Goal: Information Seeking & Learning: Learn about a topic

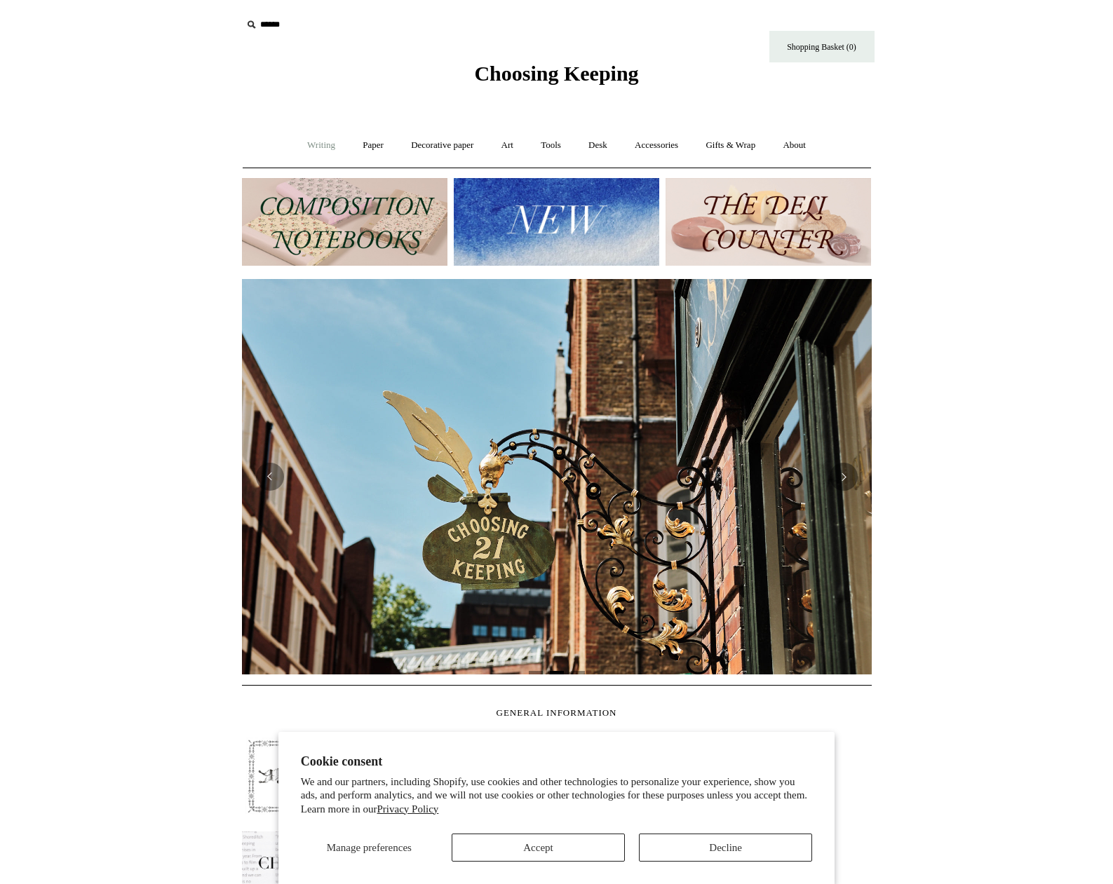
click at [319, 151] on link "Writing +" at bounding box center [321, 145] width 53 height 37
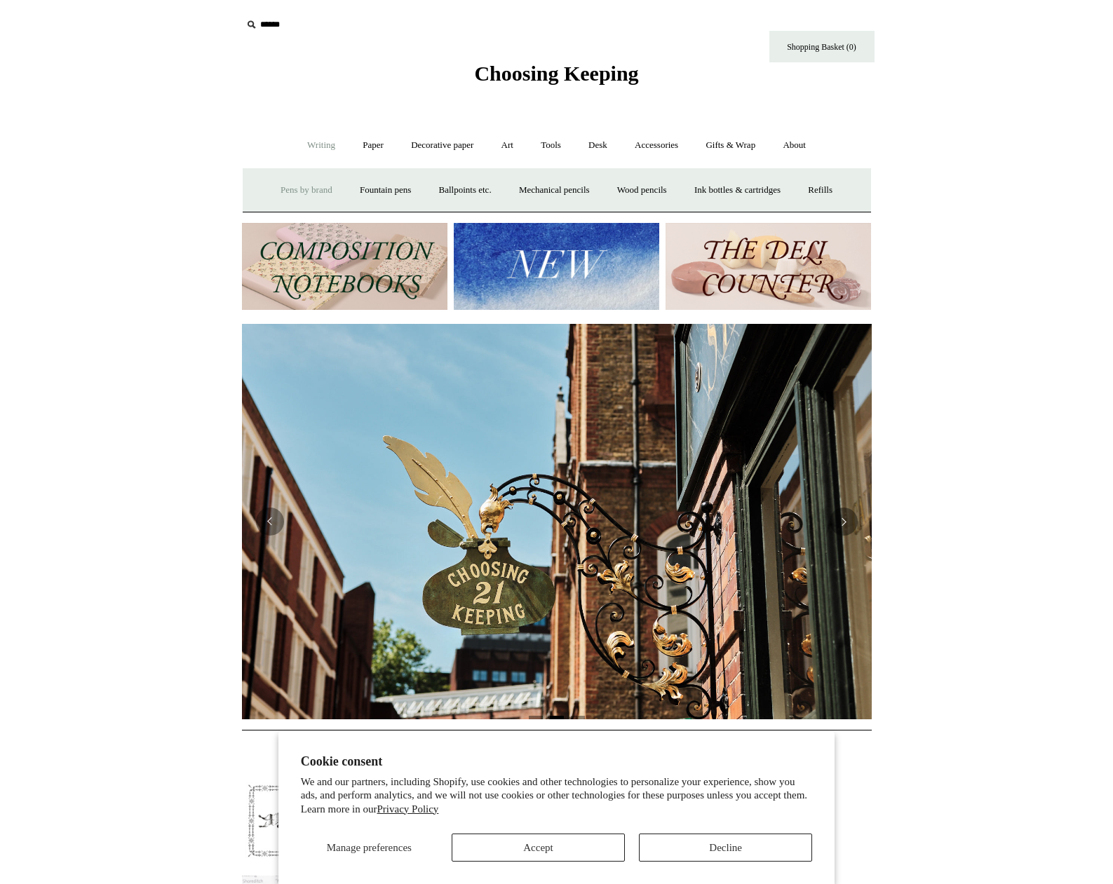
click at [296, 192] on link "Pens by brand +" at bounding box center [306, 190] width 77 height 37
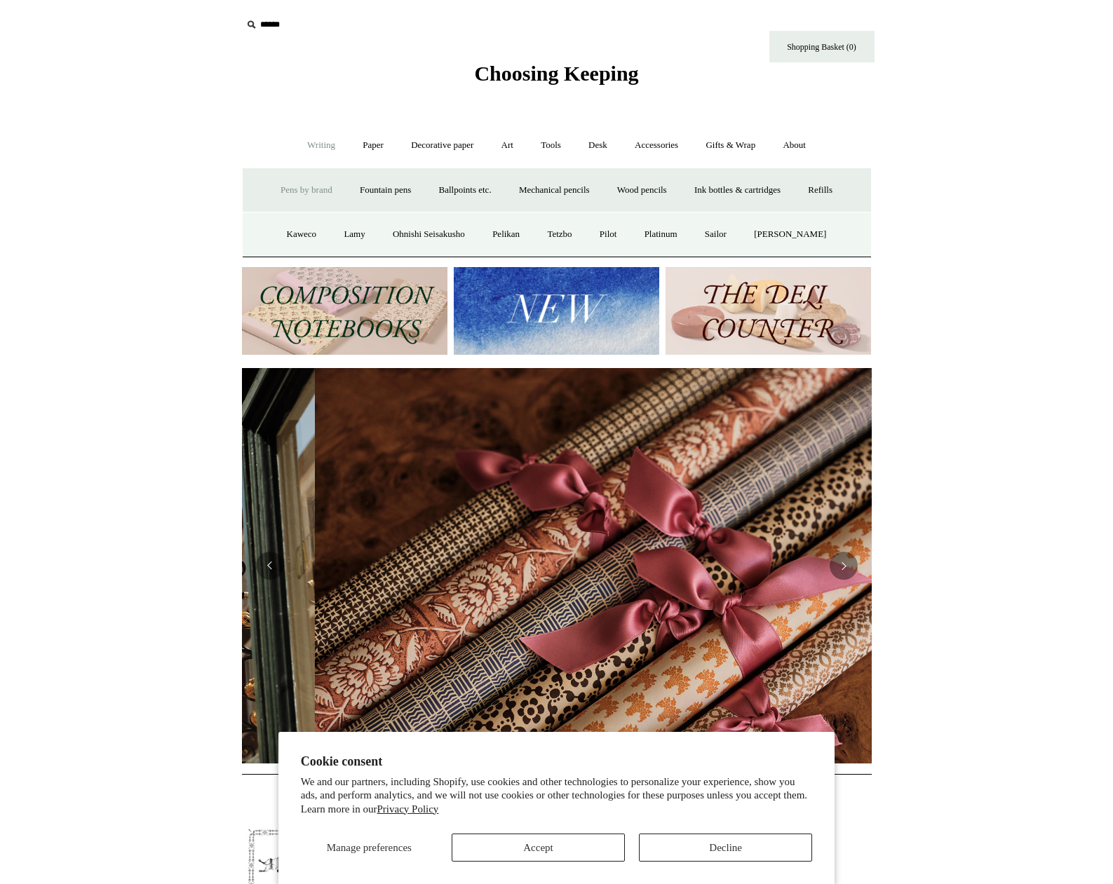
scroll to position [0, 1260]
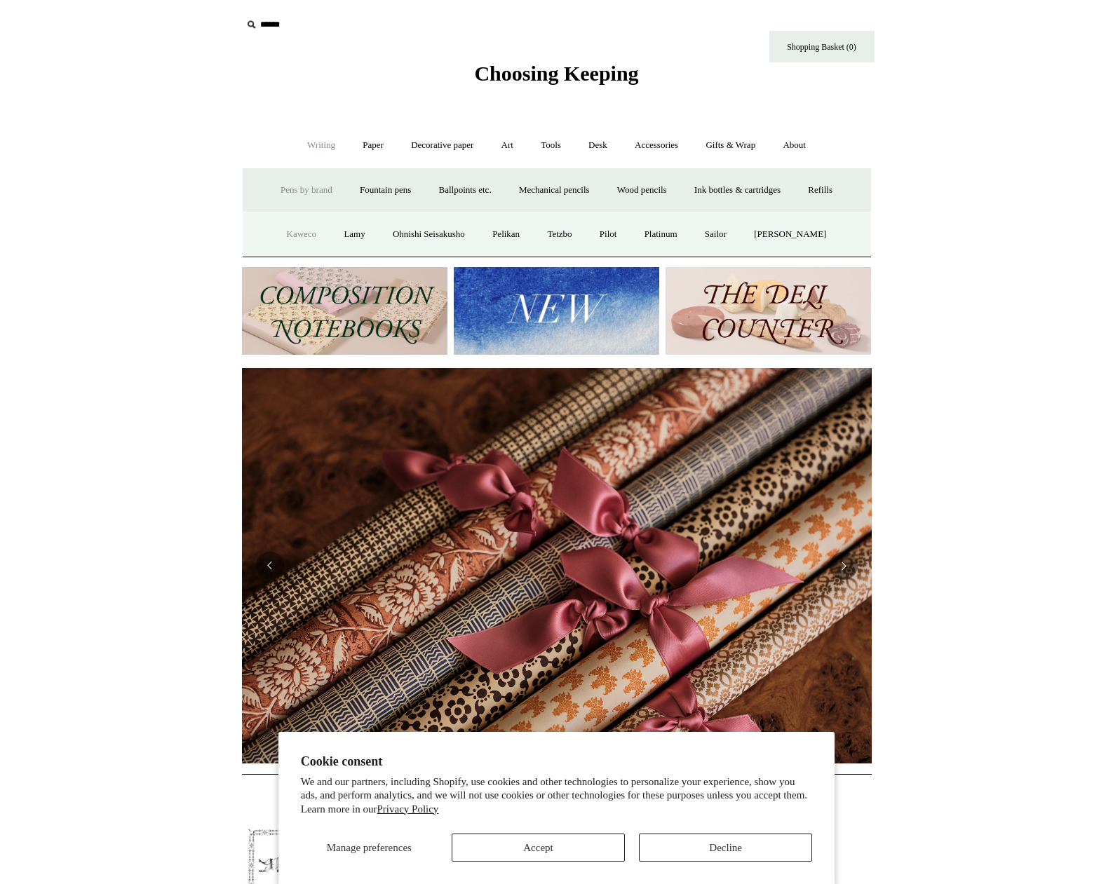
click at [295, 232] on link "Kaweco" at bounding box center [301, 234] width 55 height 37
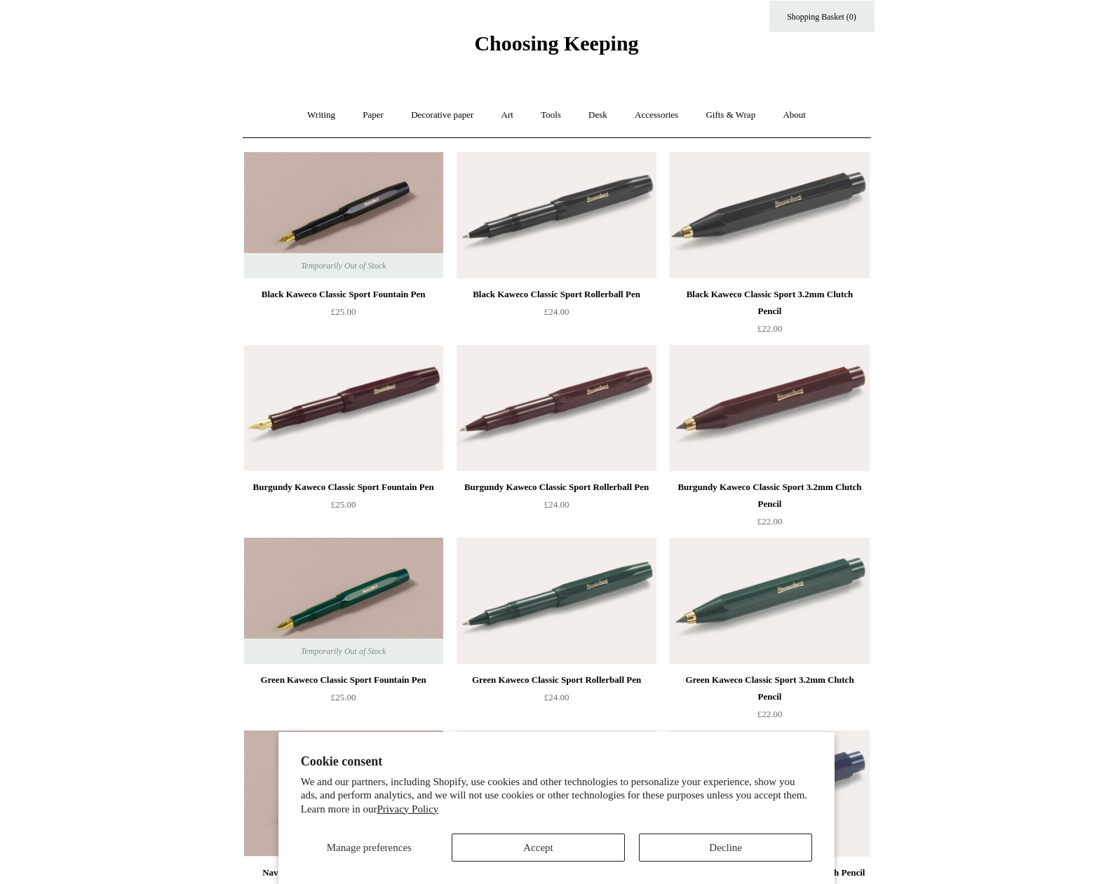
scroll to position [63, 0]
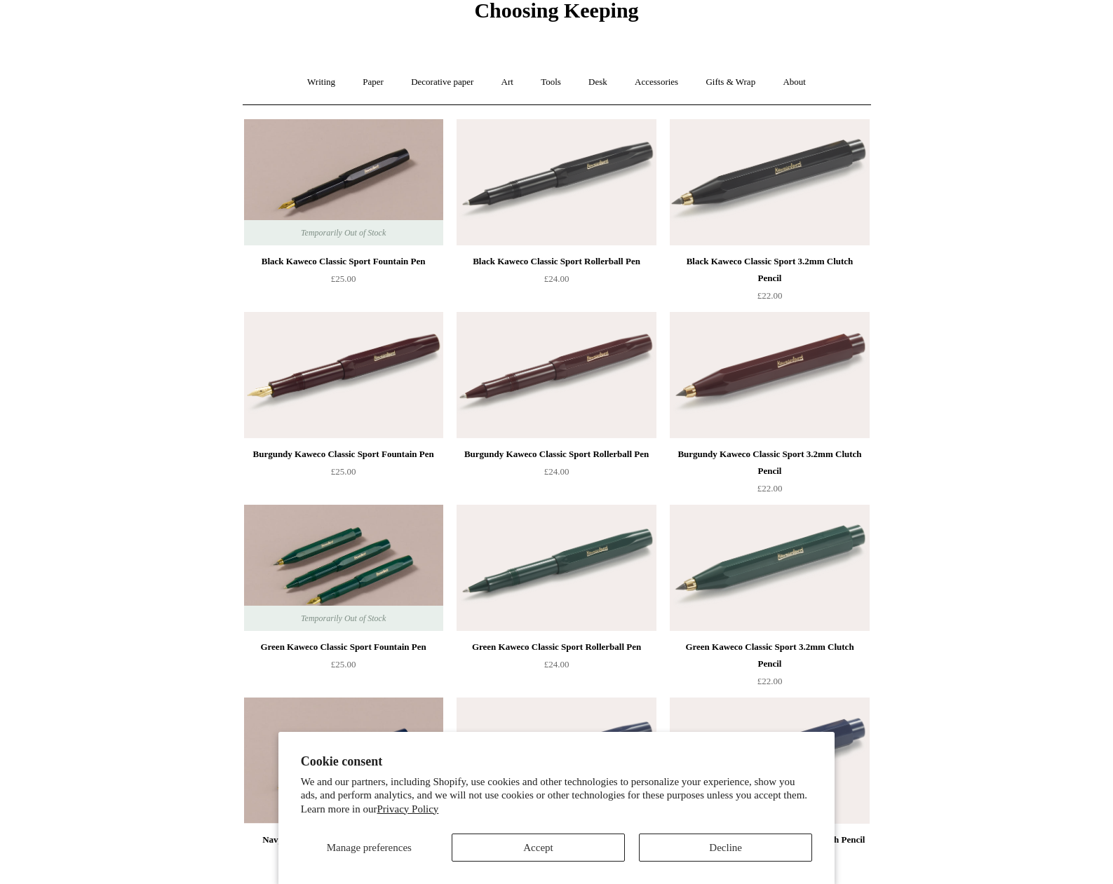
click at [327, 523] on img at bounding box center [343, 568] width 199 height 126
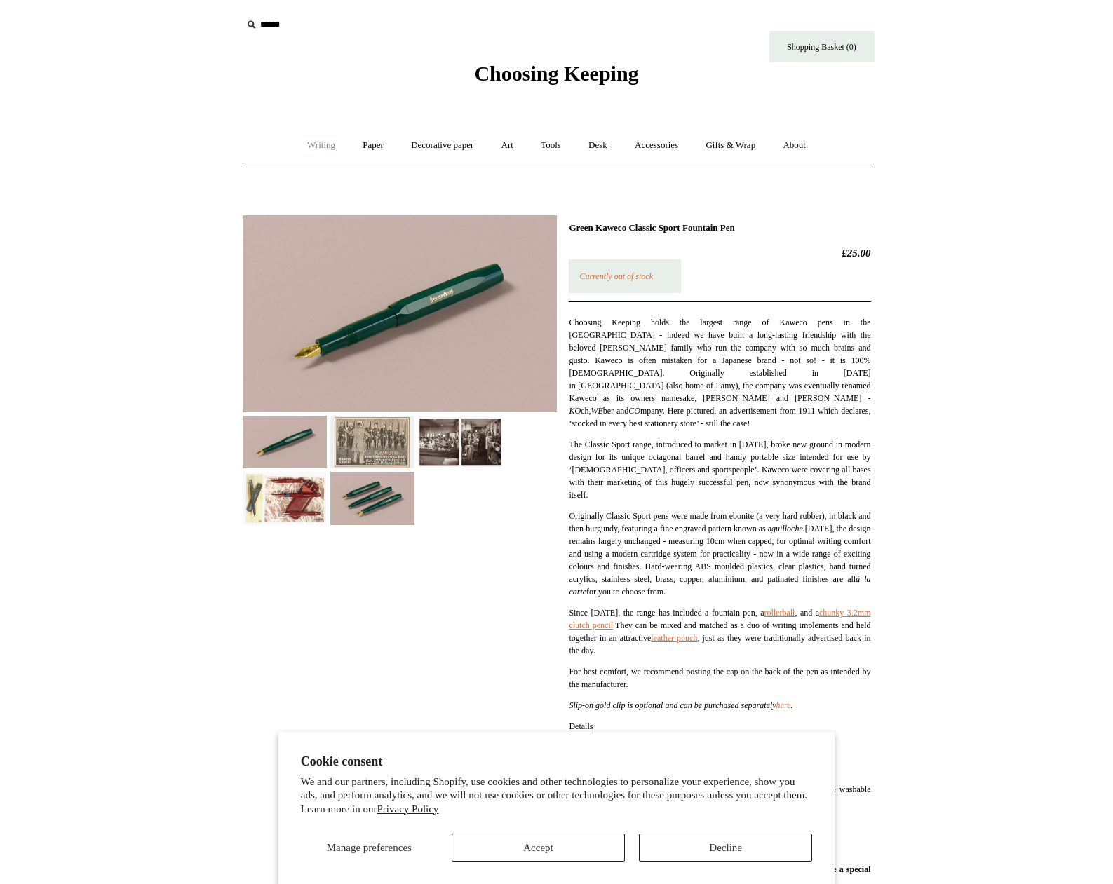
click at [313, 151] on link "Writing +" at bounding box center [321, 145] width 53 height 37
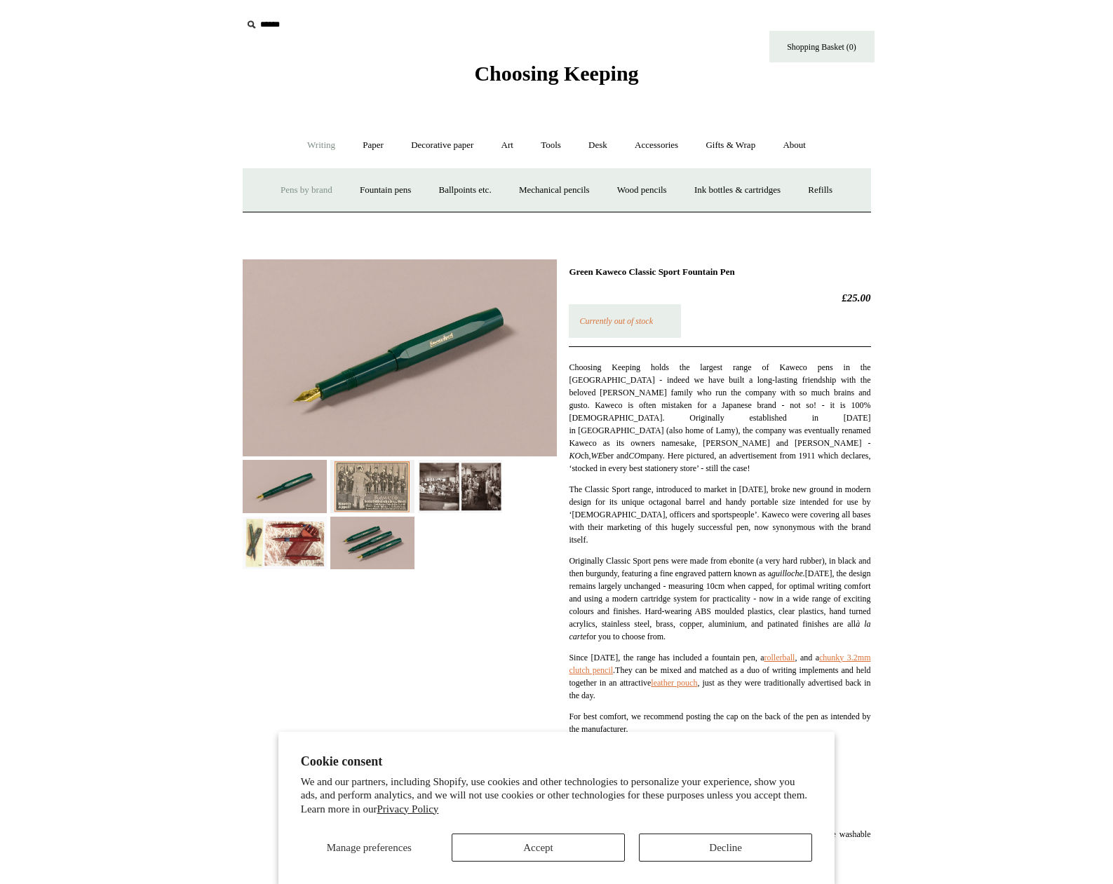
click at [306, 186] on link "Pens by brand +" at bounding box center [306, 190] width 77 height 37
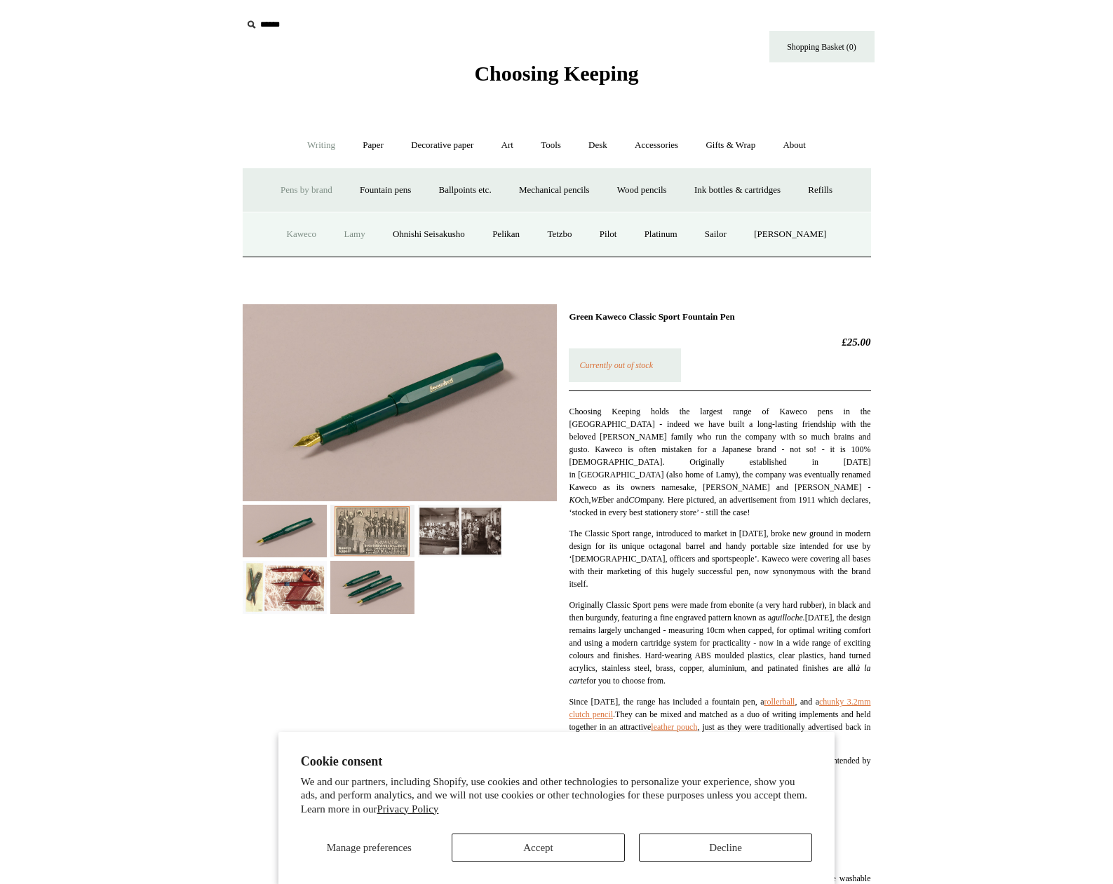
click at [358, 235] on link "Lamy" at bounding box center [354, 234] width 46 height 37
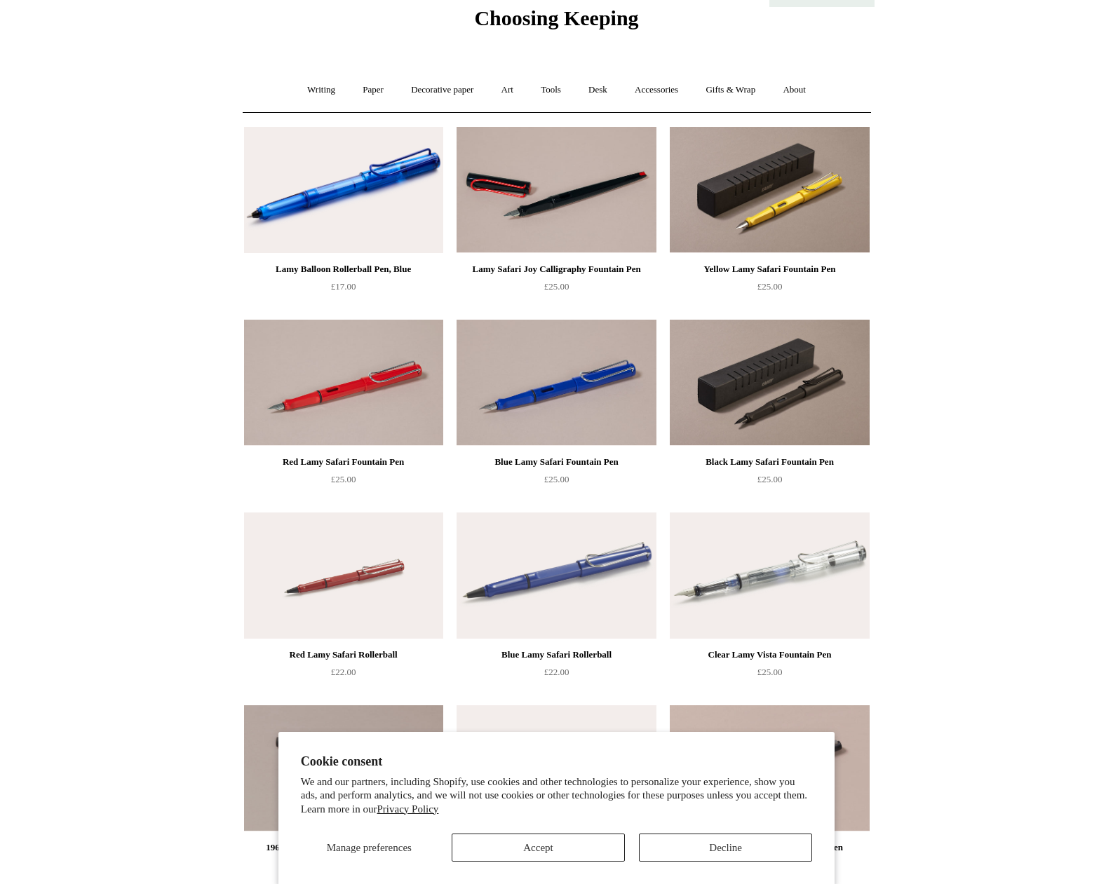
scroll to position [141, 0]
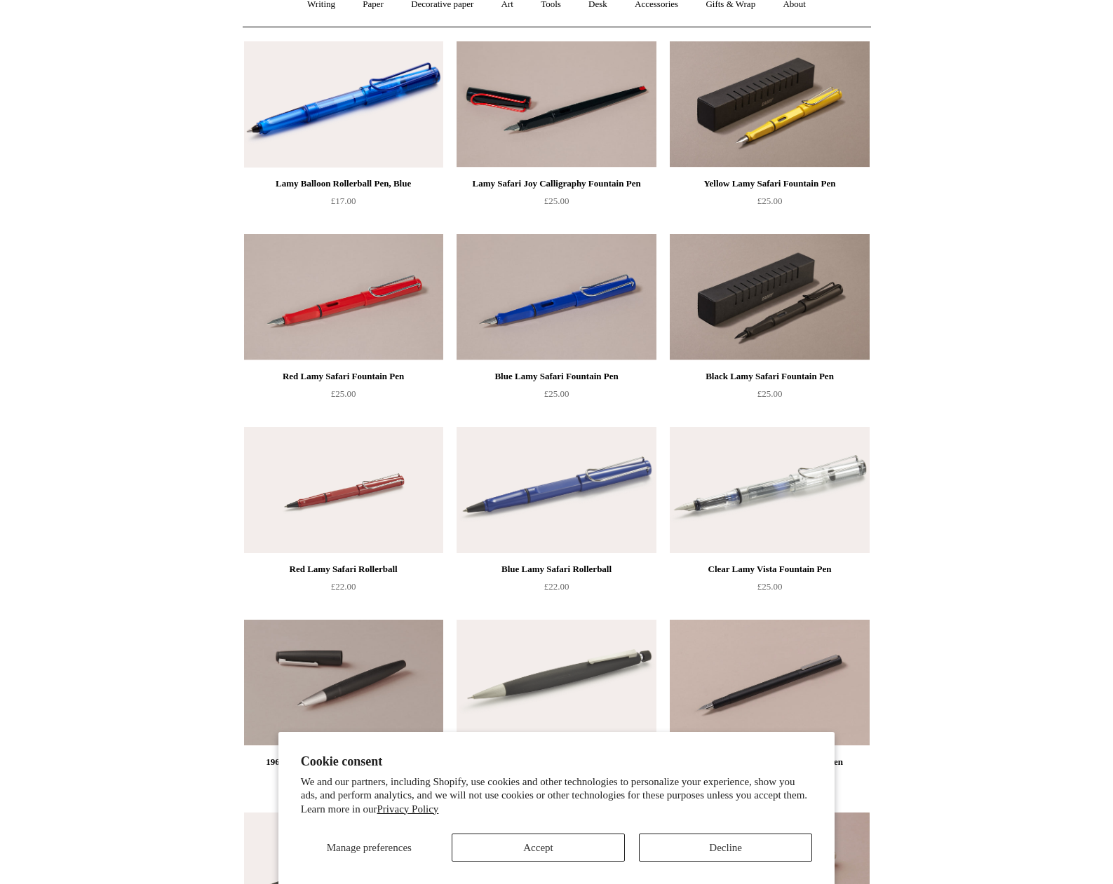
click at [378, 487] on img at bounding box center [343, 490] width 199 height 126
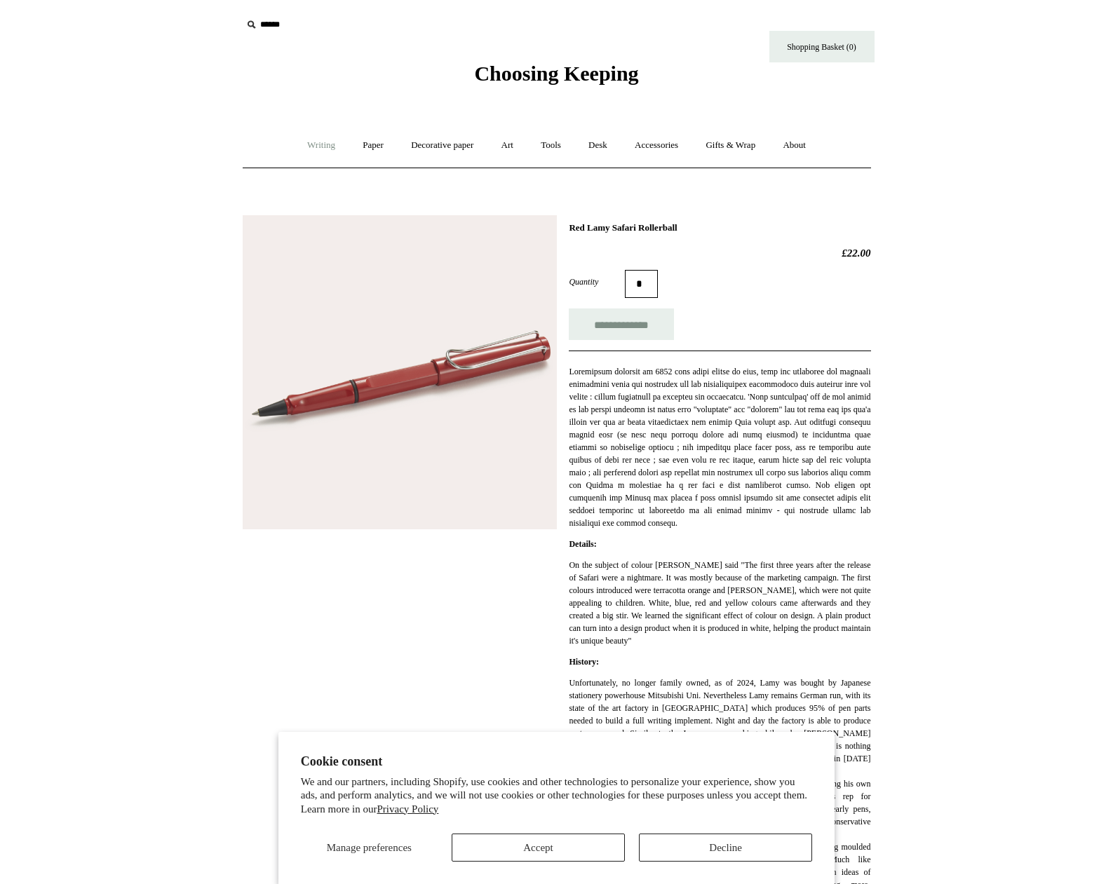
click at [297, 144] on link "Writing +" at bounding box center [321, 145] width 53 height 37
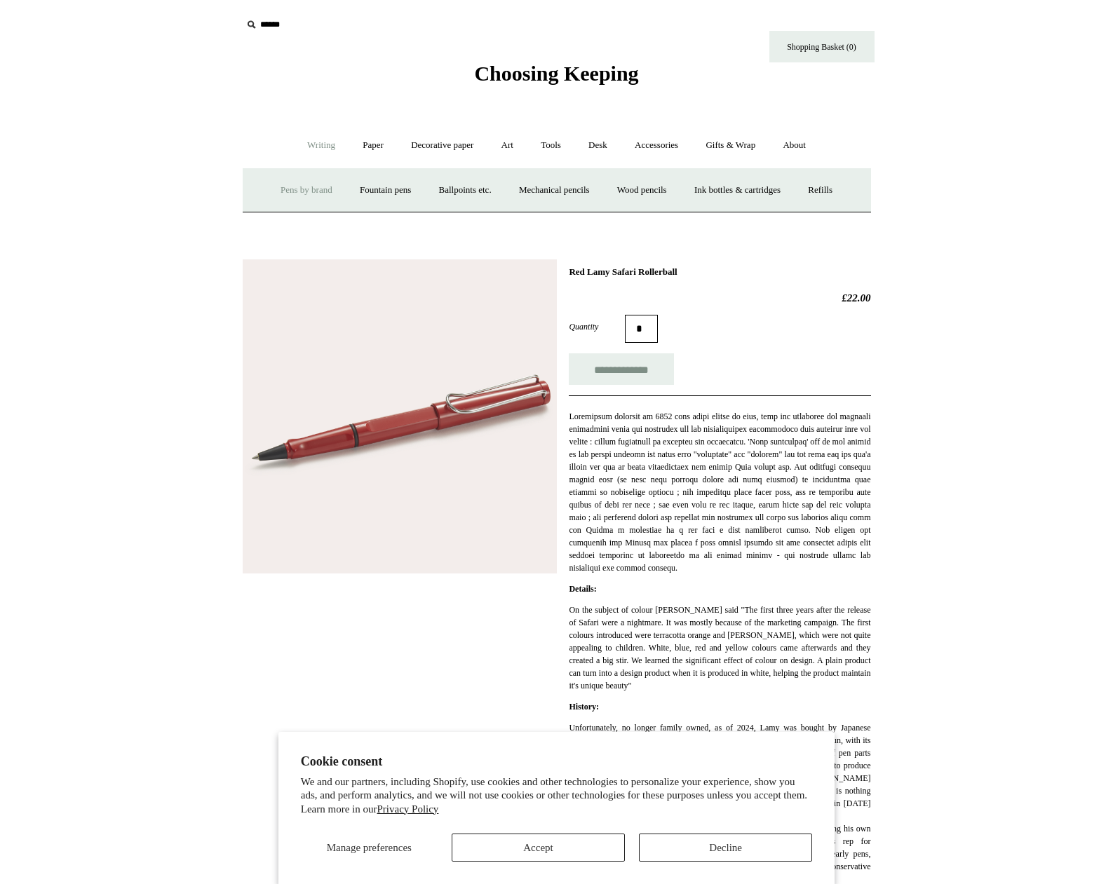
click at [292, 183] on link "Pens by brand +" at bounding box center [306, 190] width 77 height 37
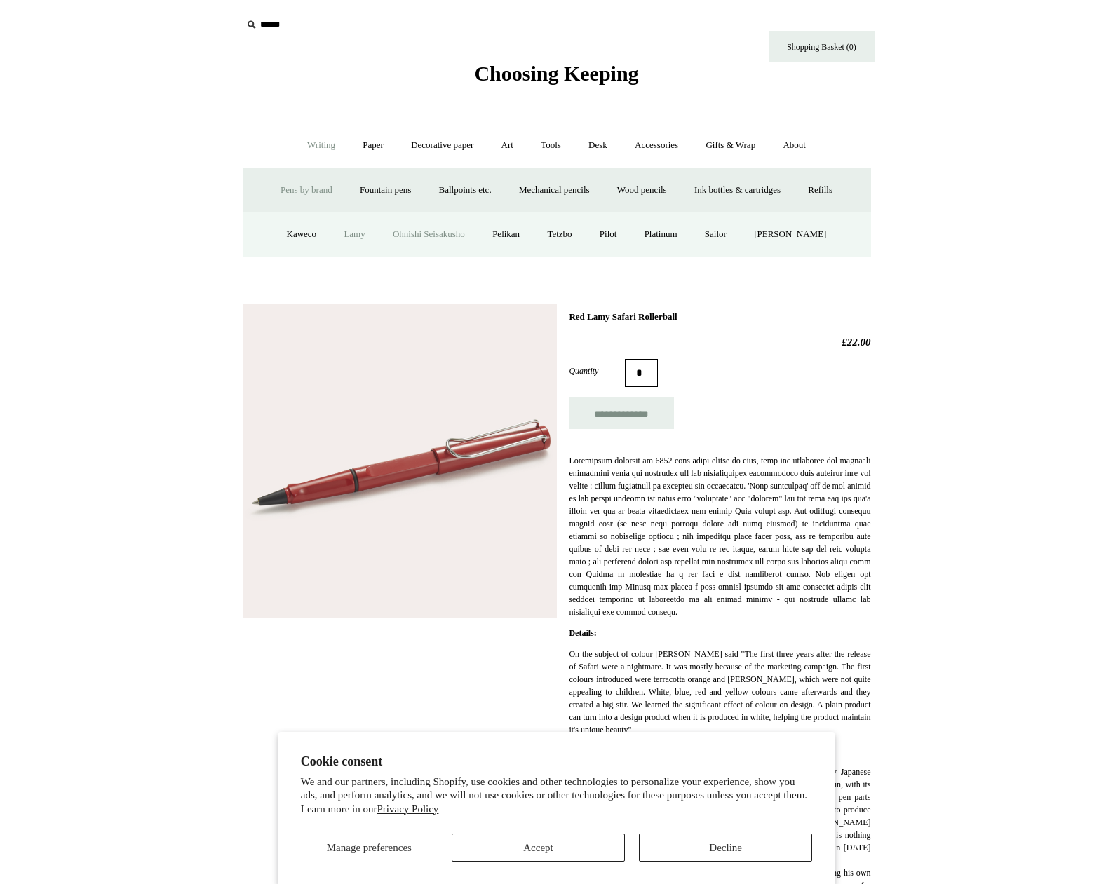
click at [424, 237] on link "Ohnishi Seisakusho" at bounding box center [428, 234] width 97 height 37
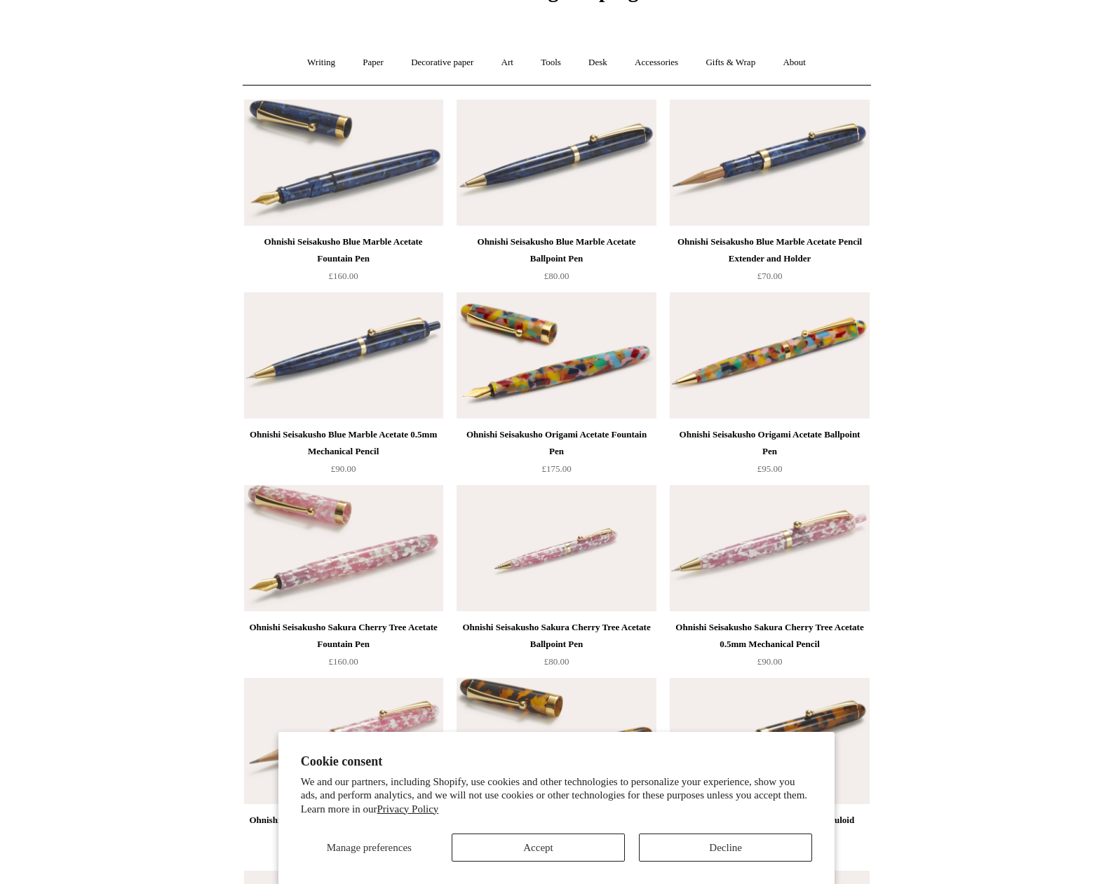
scroll to position [105, 0]
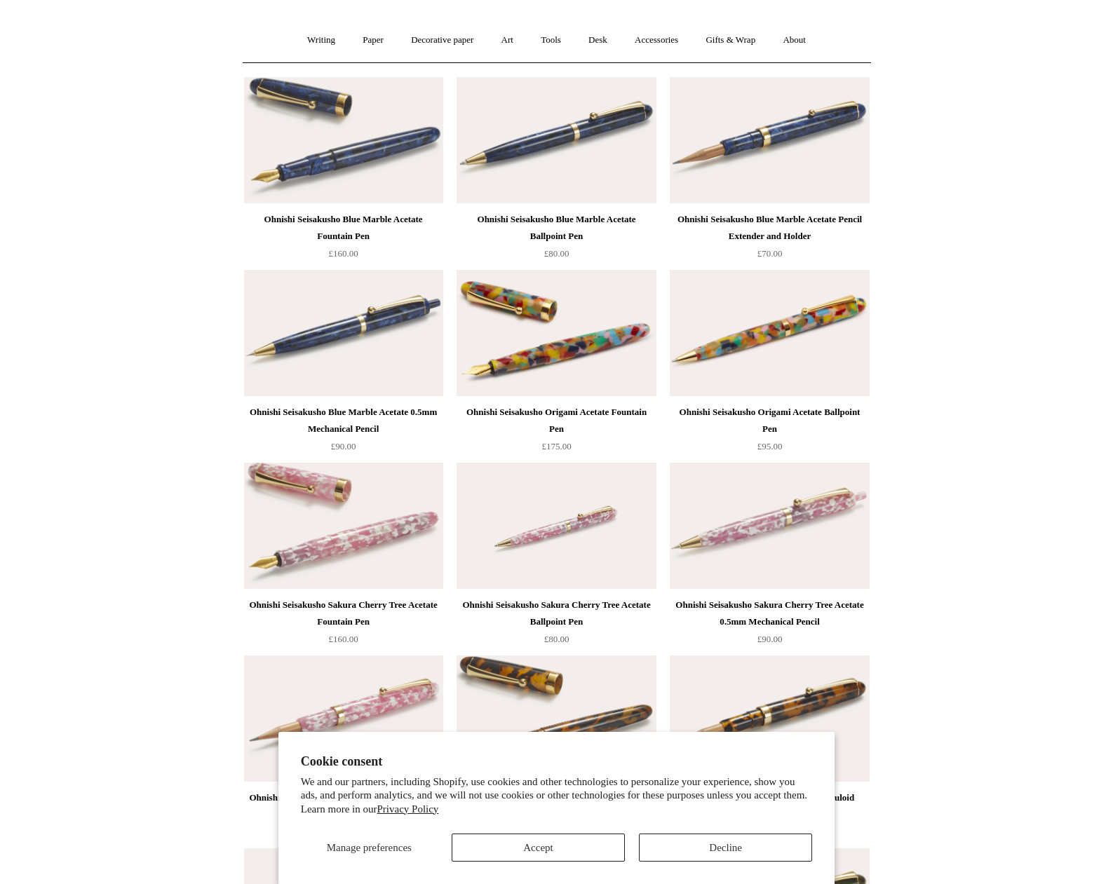
click at [322, 483] on img at bounding box center [343, 526] width 199 height 126
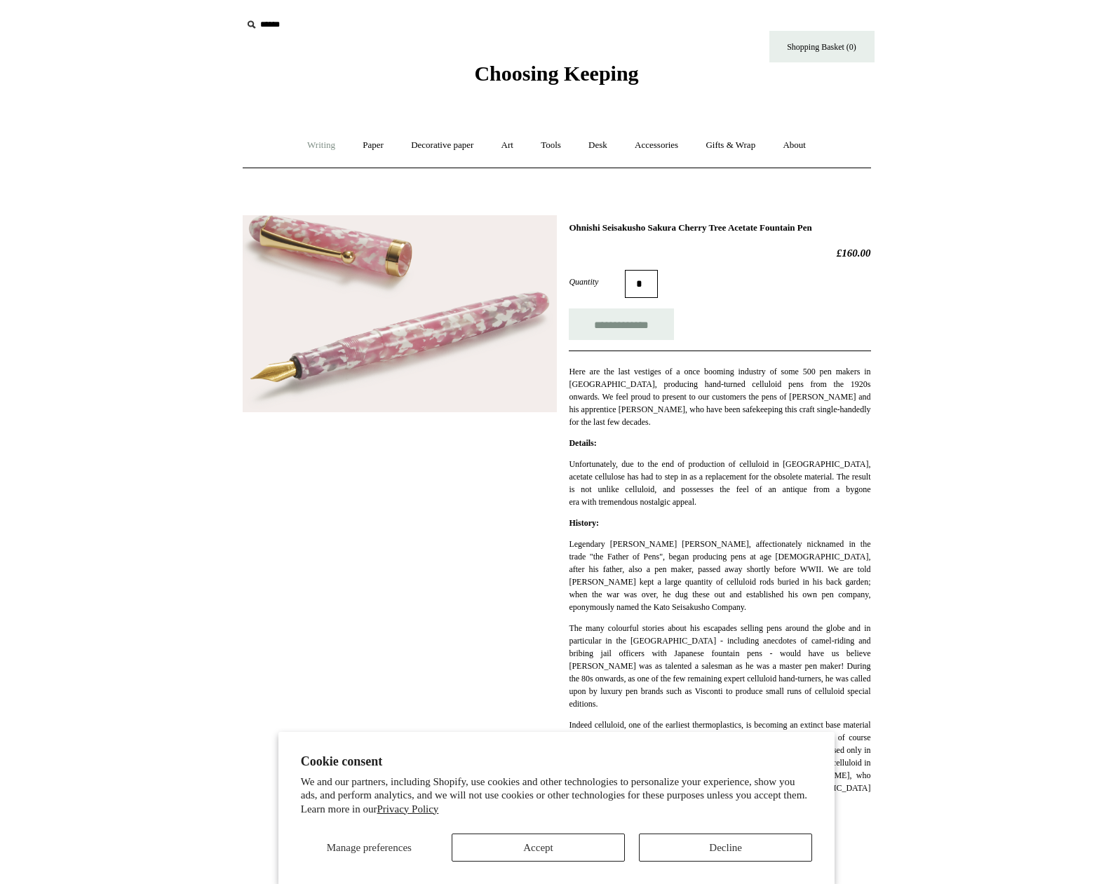
click at [319, 141] on link "Writing +" at bounding box center [321, 145] width 53 height 37
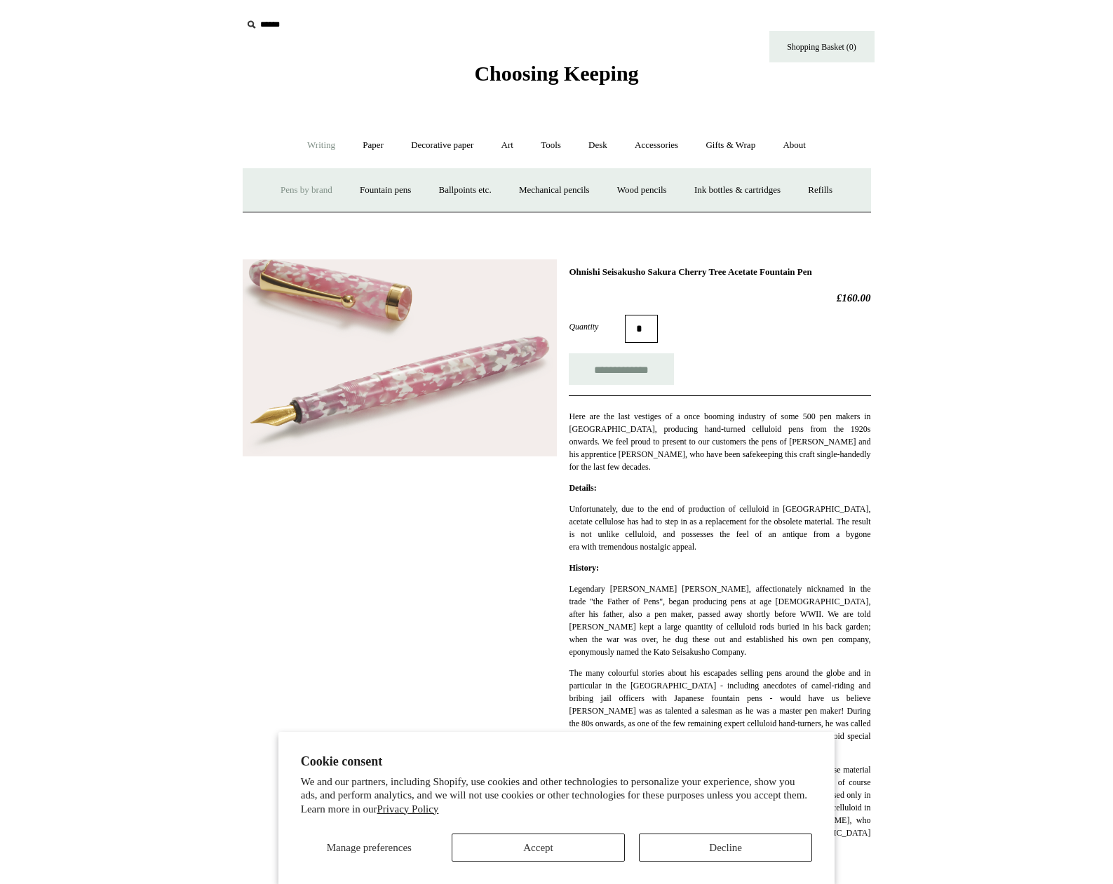
click at [307, 189] on link "Pens by brand +" at bounding box center [306, 190] width 77 height 37
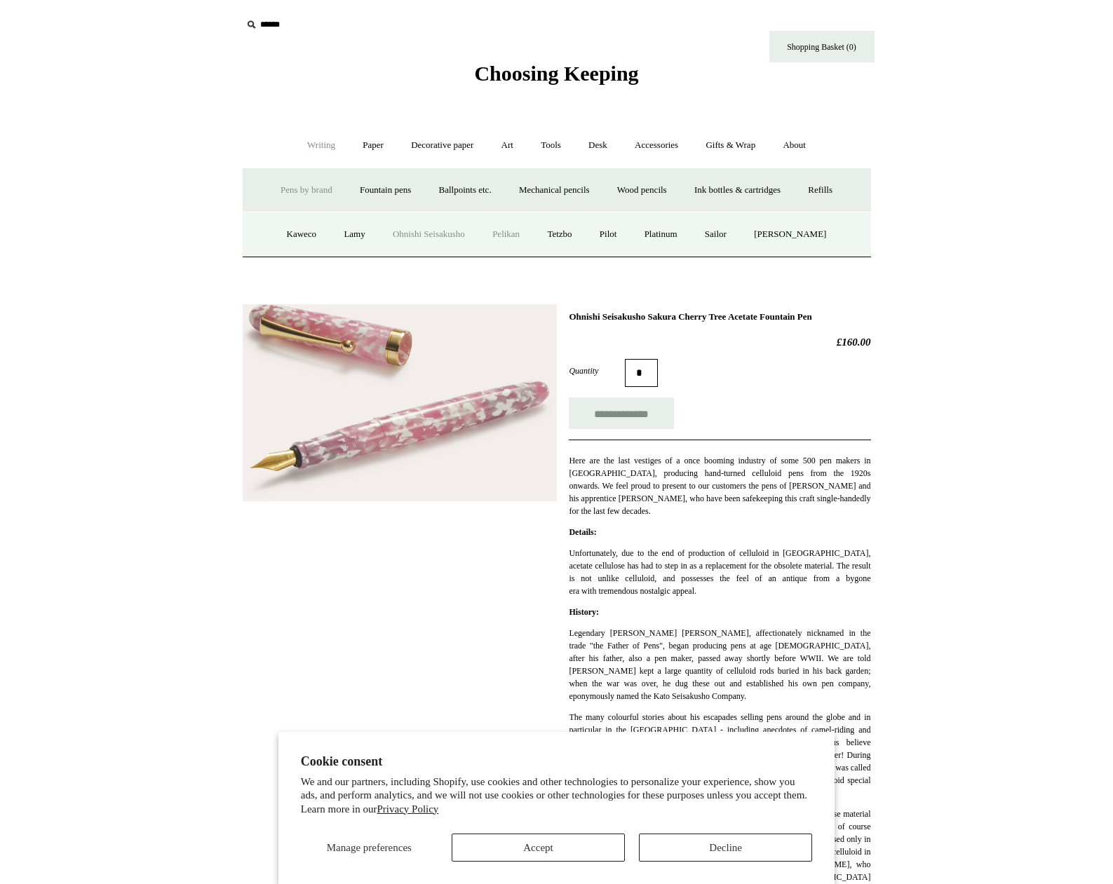
click at [508, 236] on link "Pelikan" at bounding box center [506, 234] width 53 height 37
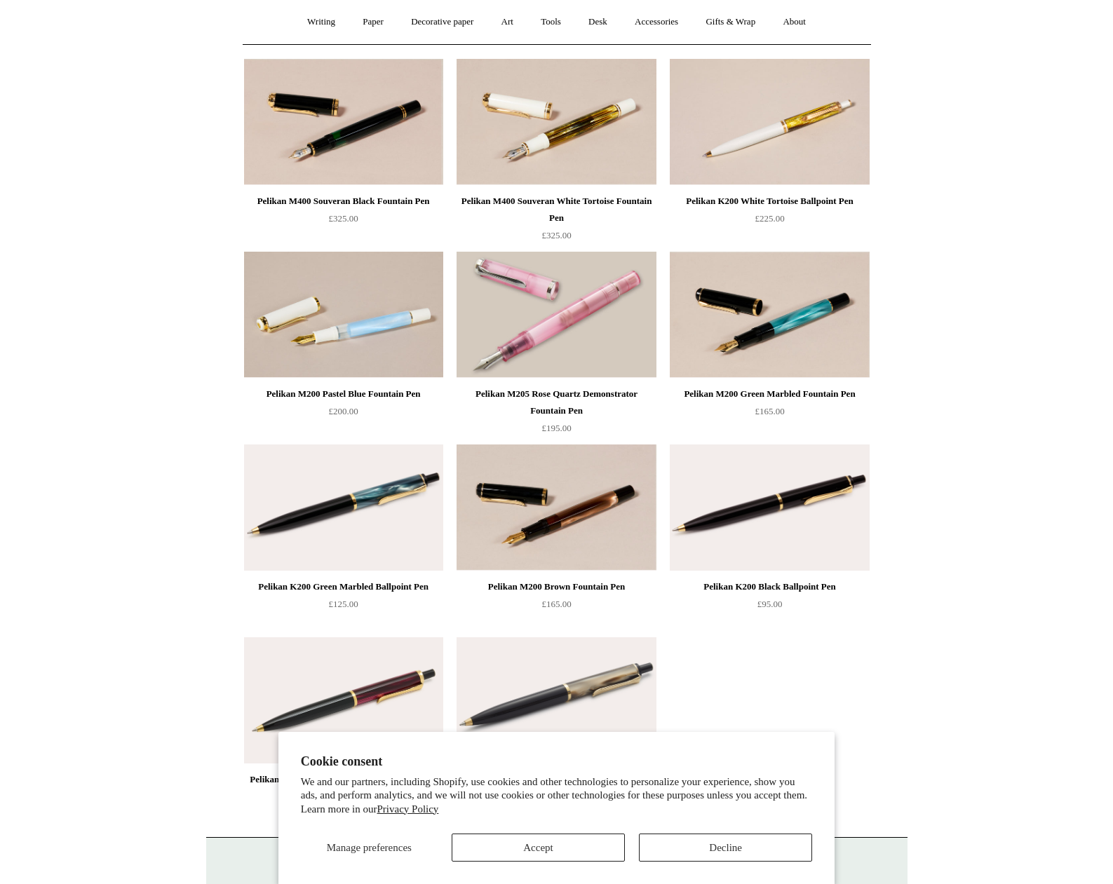
scroll to position [151, 0]
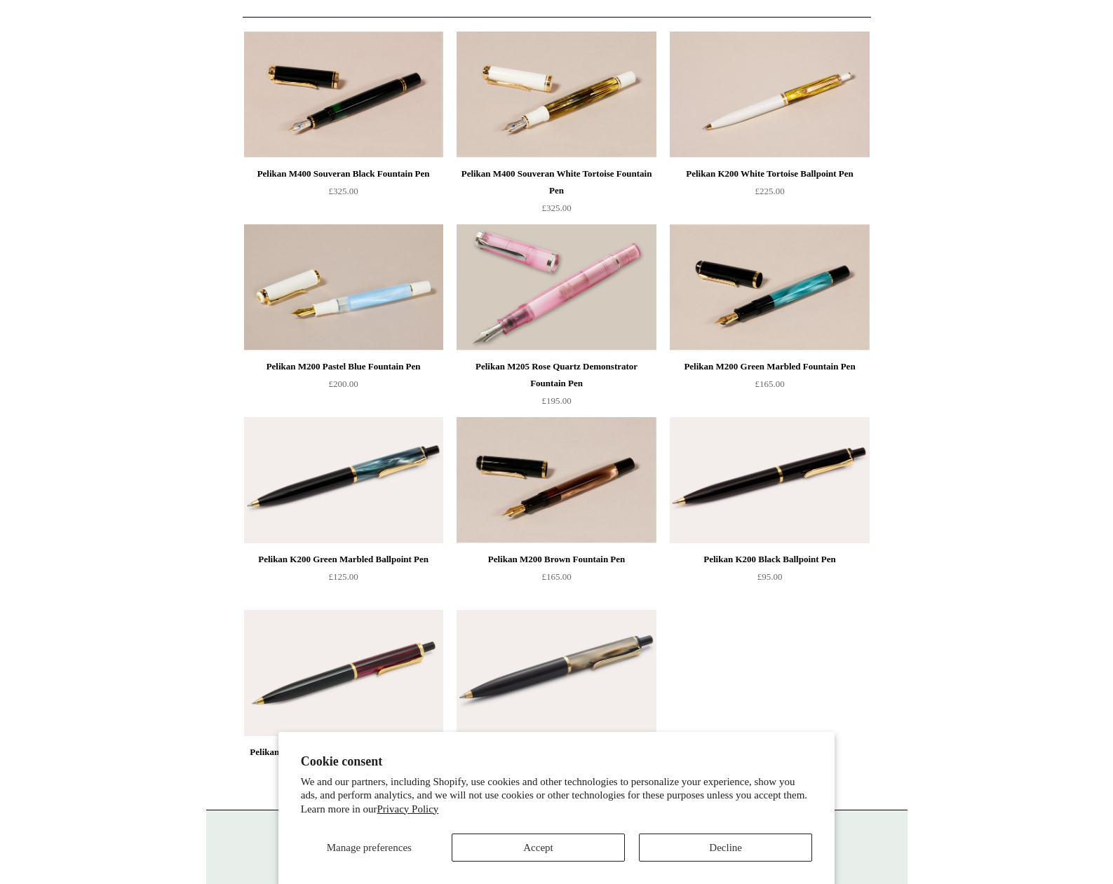
click at [321, 461] on img at bounding box center [343, 480] width 199 height 126
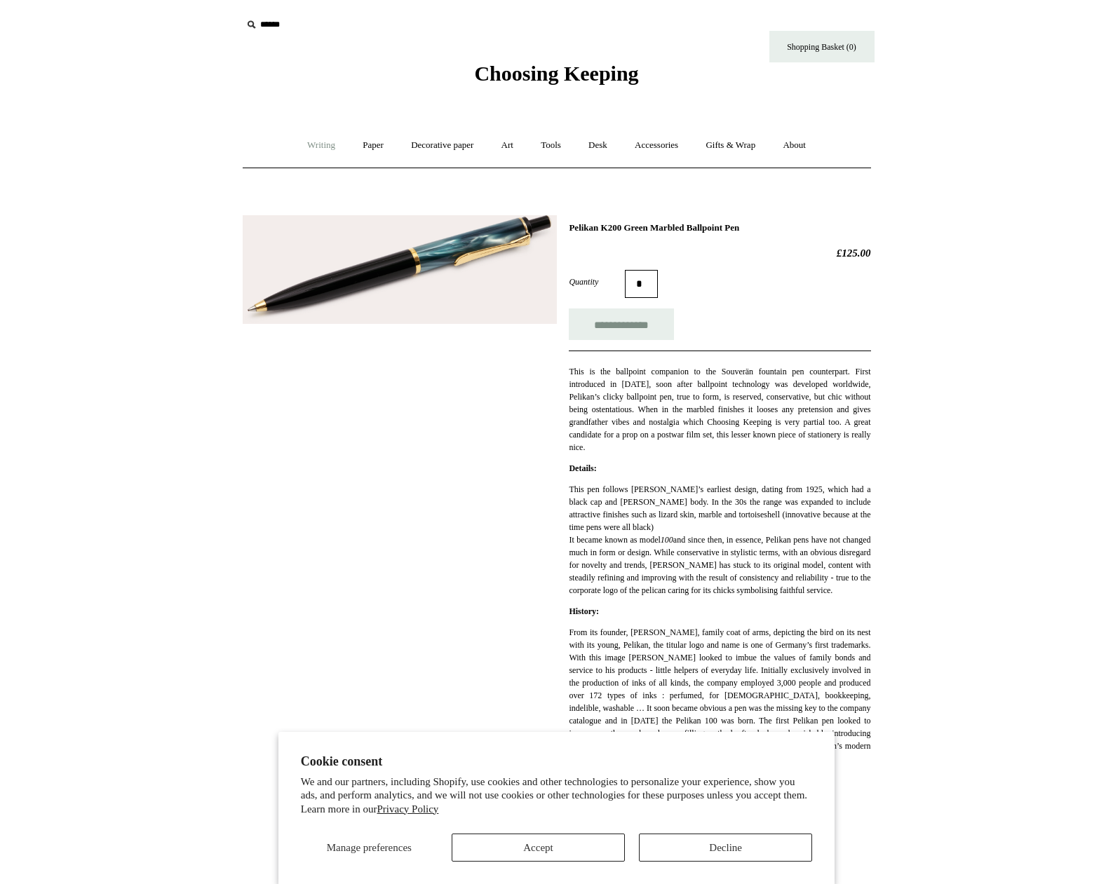
click at [312, 142] on link "Writing +" at bounding box center [321, 145] width 53 height 37
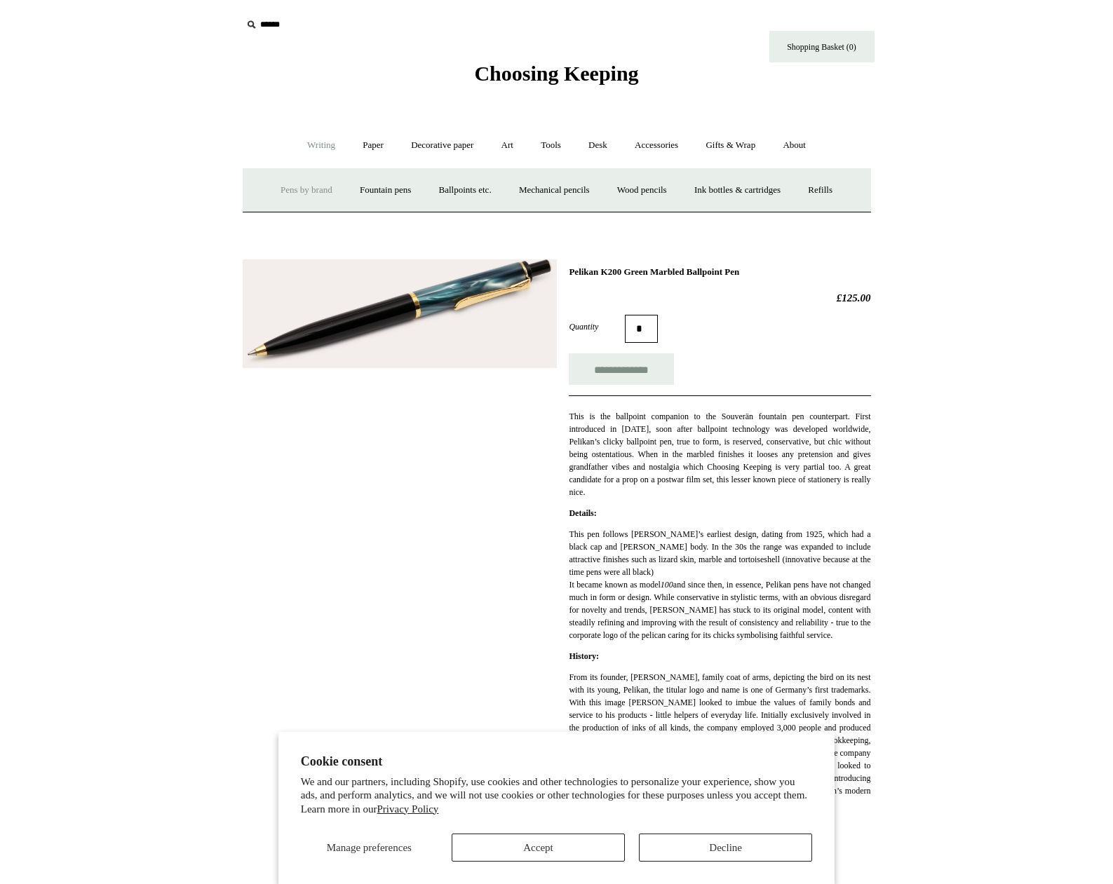
click at [313, 194] on link "Pens by brand +" at bounding box center [306, 190] width 77 height 37
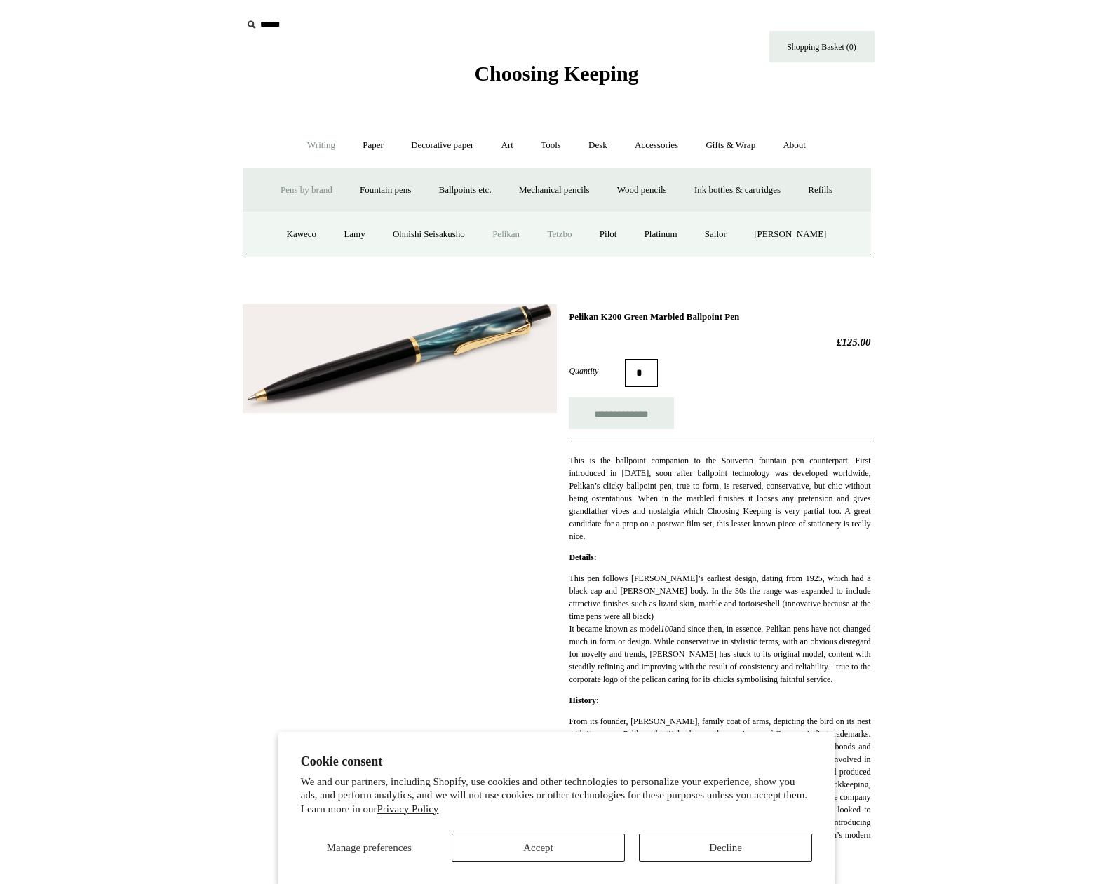
click at [572, 238] on link "Tetzbo" at bounding box center [559, 234] width 50 height 37
